Goal: Task Accomplishment & Management: Use online tool/utility

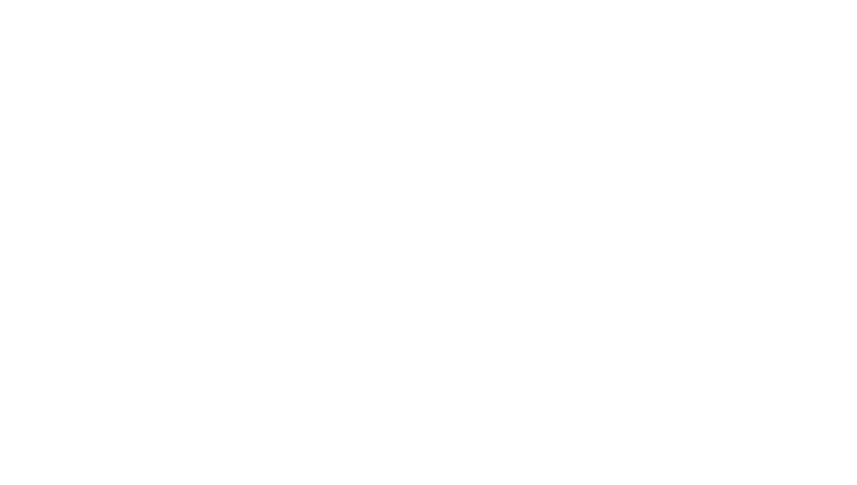
select select "Song"
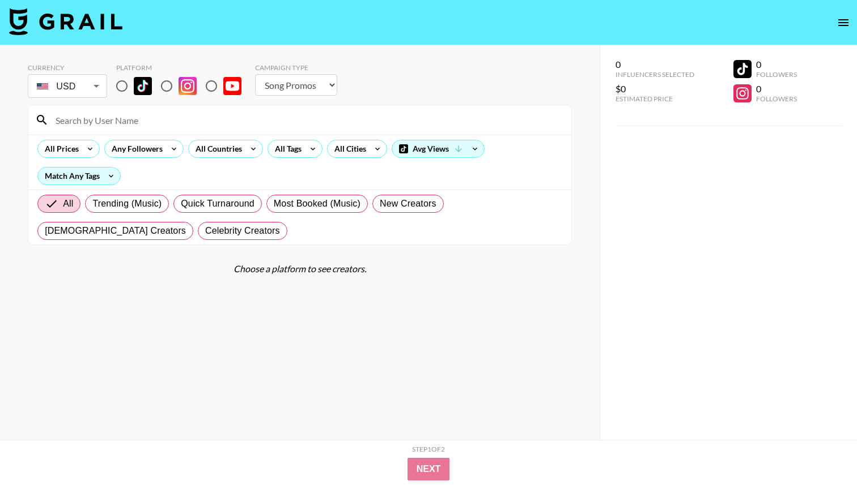
click at [130, 120] on input at bounding box center [306, 120] width 515 height 18
type input "real."
click at [125, 87] on input "radio" at bounding box center [122, 86] width 24 height 24
radio input "true"
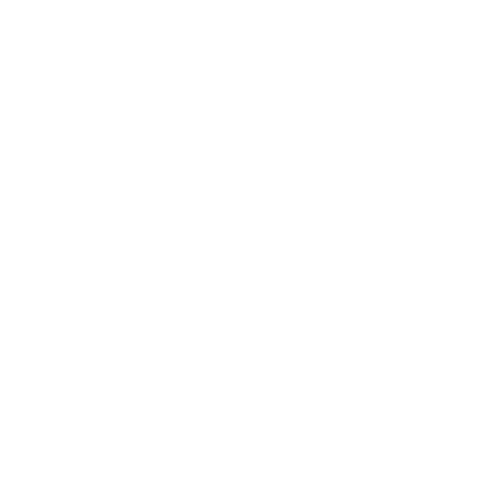
select select "Song"
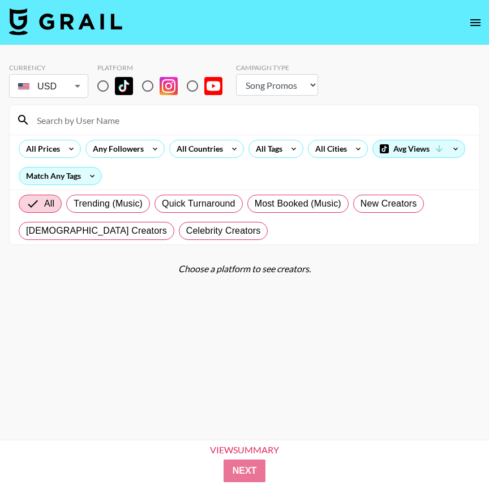
click at [103, 90] on input "radio" at bounding box center [103, 86] width 24 height 24
radio input "true"
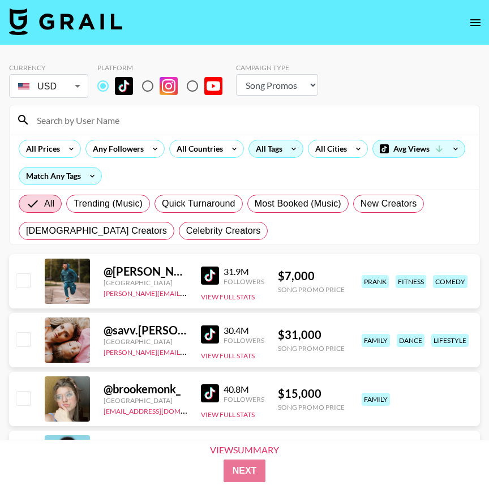
click at [285, 151] on icon at bounding box center [294, 148] width 18 height 17
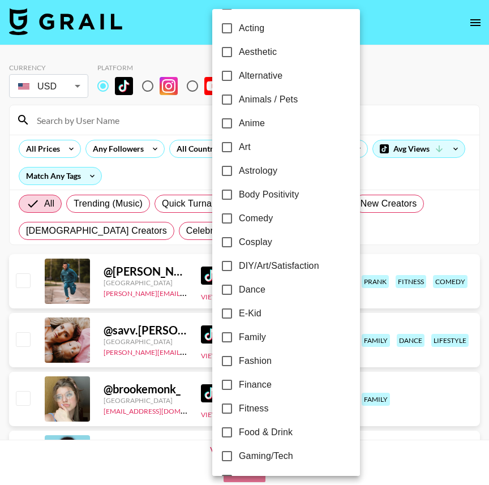
scroll to position [34, 0]
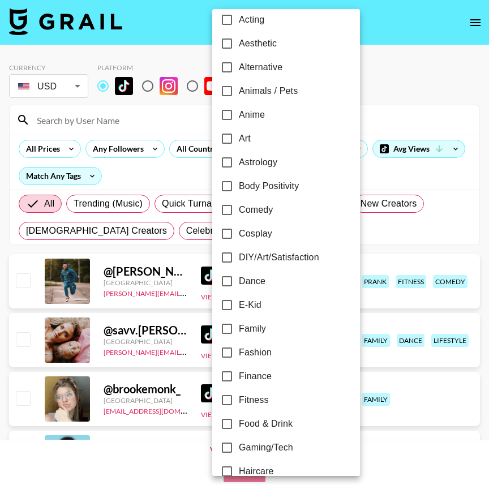
click at [227, 348] on input "Fashion" at bounding box center [227, 353] width 24 height 24
checkbox input "true"
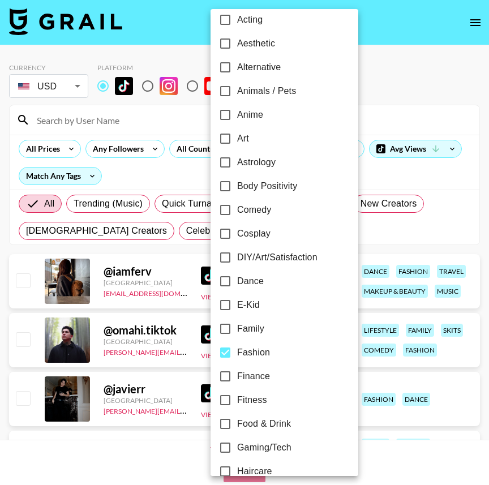
click at [48, 152] on div at bounding box center [244, 242] width 489 height 485
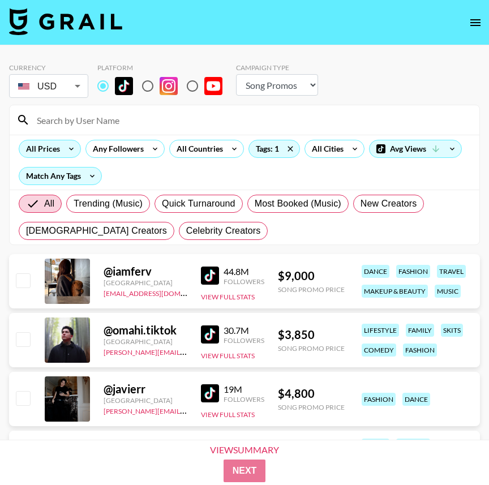
click at [56, 152] on div "All Prices" at bounding box center [40, 148] width 43 height 17
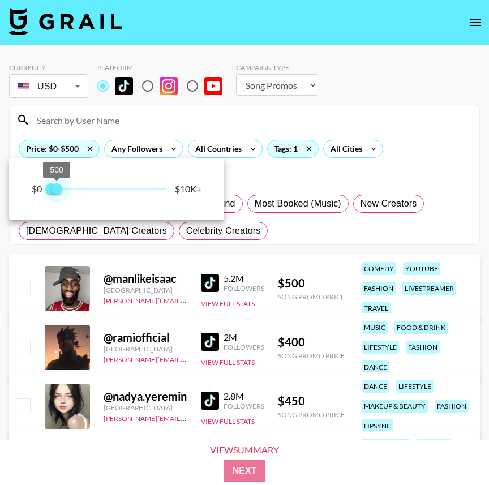
type input "750"
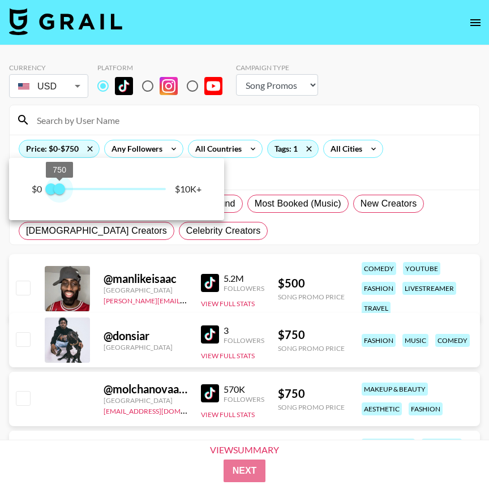
drag, startPoint x: 164, startPoint y: 189, endPoint x: 59, endPoint y: 190, distance: 104.2
click at [59, 190] on span "750" at bounding box center [59, 189] width 11 height 11
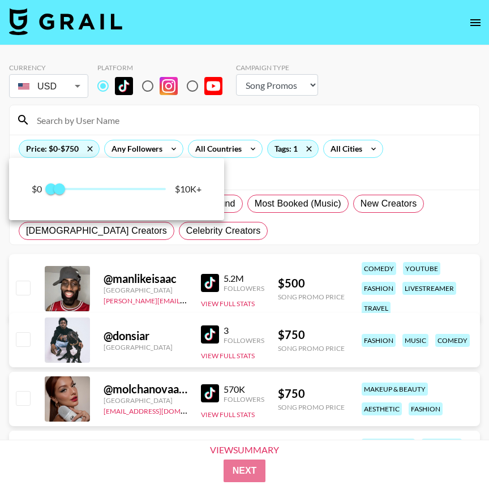
click at [361, 121] on div at bounding box center [244, 242] width 489 height 485
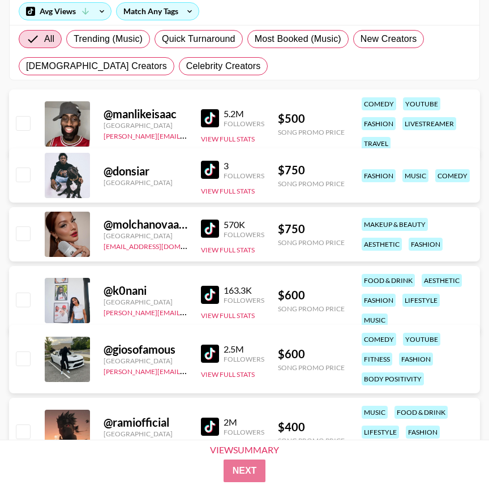
scroll to position [174, 0]
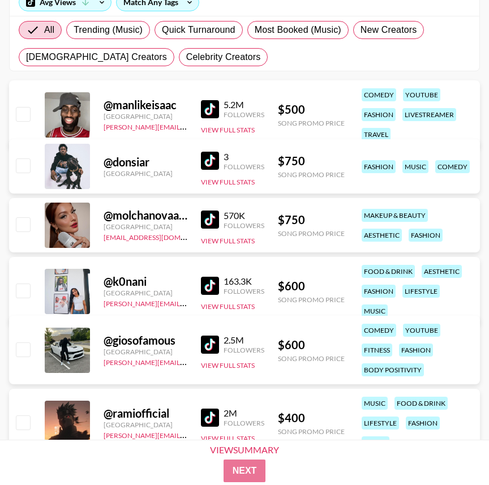
click at [209, 279] on img at bounding box center [210, 286] width 18 height 18
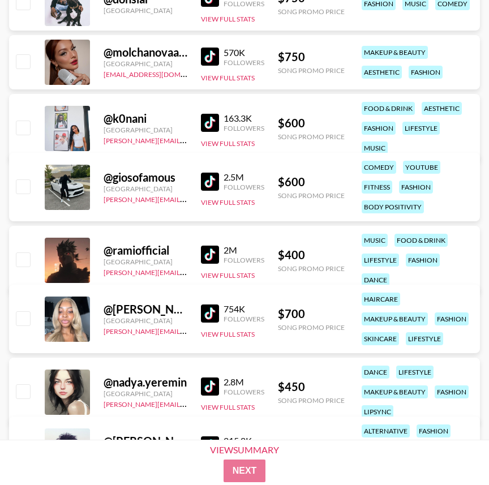
scroll to position [424, 0]
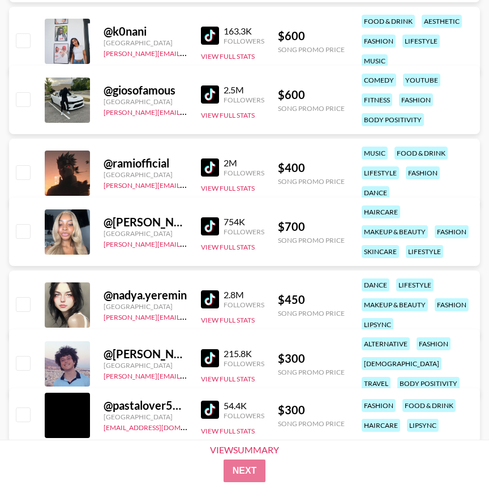
click at [208, 222] on img at bounding box center [210, 227] width 18 height 18
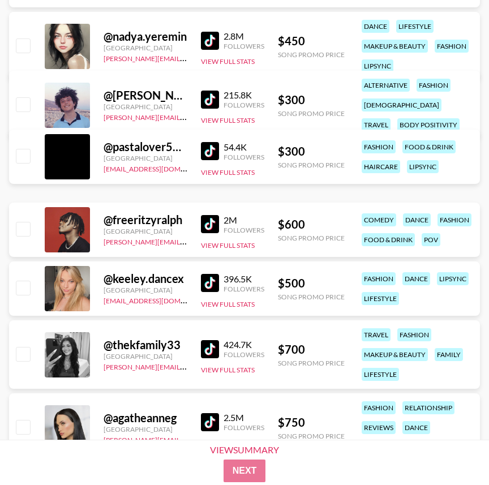
scroll to position [839, 0]
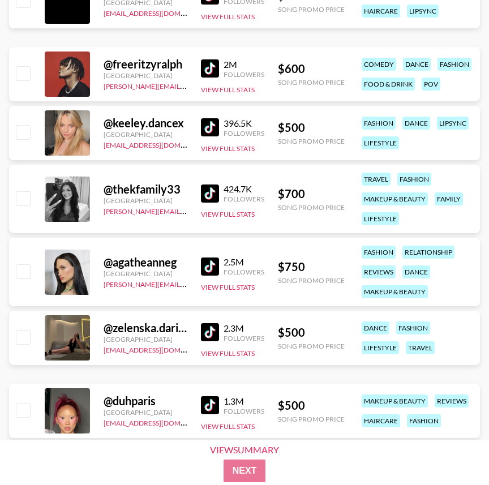
click at [211, 194] on img at bounding box center [210, 194] width 18 height 18
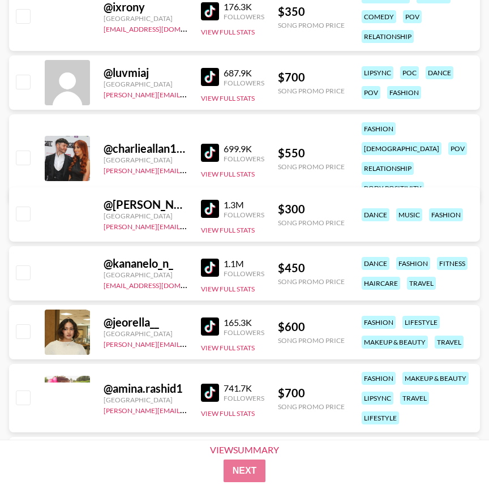
scroll to position [2797, 0]
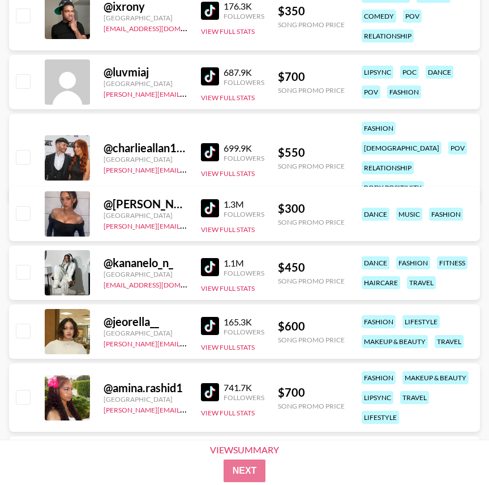
click at [203, 76] on img at bounding box center [210, 76] width 18 height 18
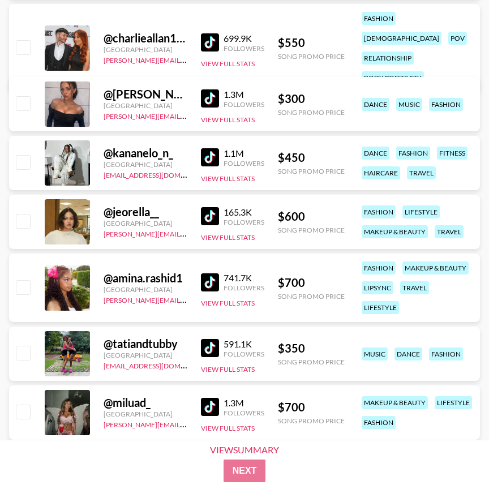
scroll to position [2921, 0]
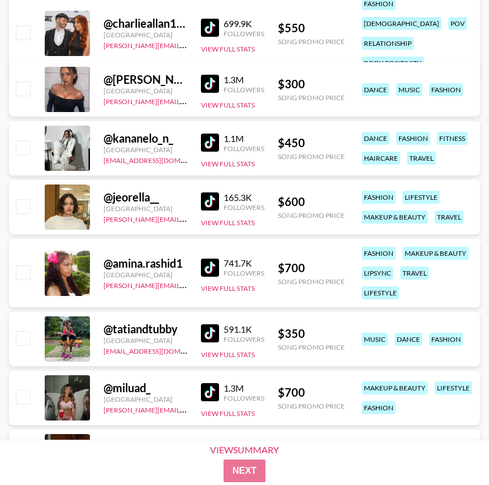
click at [212, 259] on img at bounding box center [210, 268] width 18 height 18
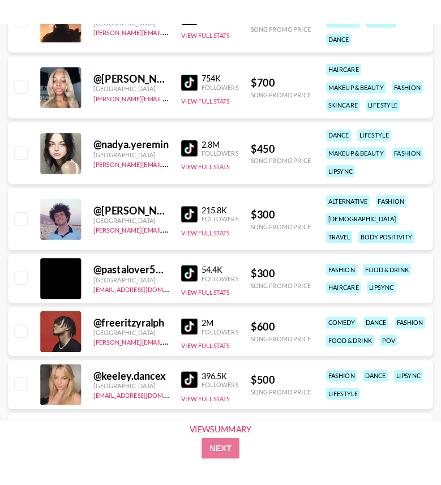
scroll to position [0, 0]
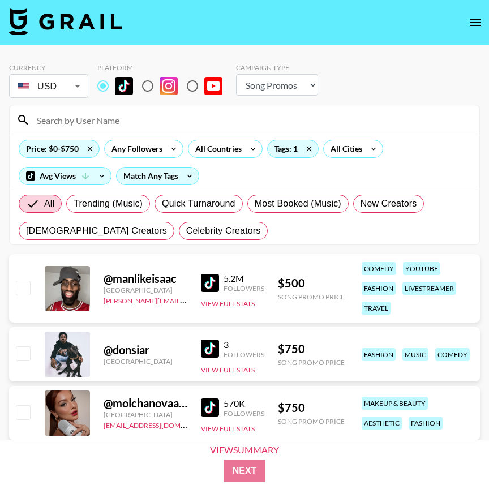
click at [135, 118] on input at bounding box center [251, 120] width 443 height 18
click at [135, 119] on input at bounding box center [251, 120] width 443 height 18
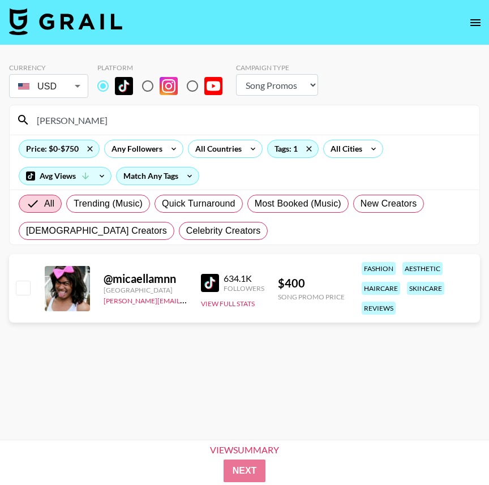
type input "micael"
click at [220, 283] on link at bounding box center [212, 283] width 23 height 18
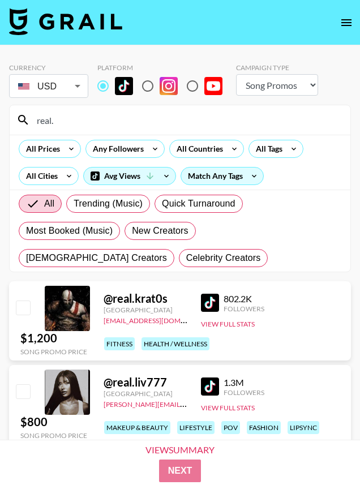
select select "Song"
